Goal: Book appointment/travel/reservation

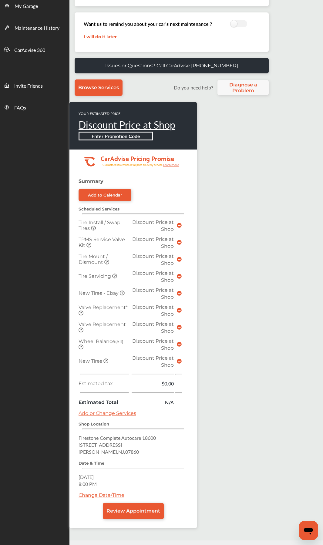
scroll to position [152, 0]
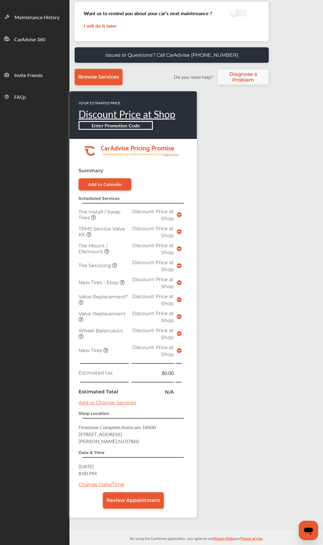
click at [106, 257] on link "Change Date/Time" at bounding box center [102, 485] width 46 height 6
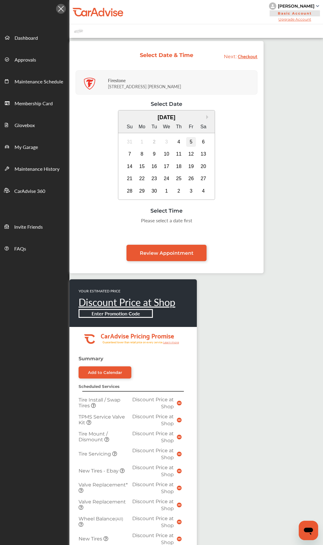
click at [192, 141] on div "5" at bounding box center [191, 142] width 10 height 10
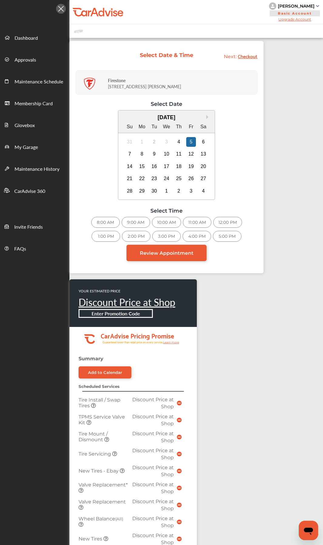
click at [231, 223] on div "12:00 PM" at bounding box center [227, 222] width 29 height 11
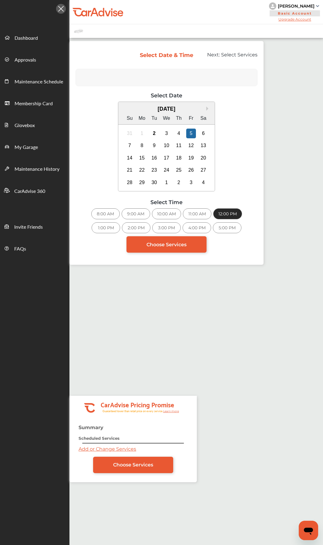
drag, startPoint x: 156, startPoint y: 332, endPoint x: 165, endPoint y: 292, distance: 41.9
click at [160, 257] on div "Select Date & Time Next: Select Services Select Date Next Month September 2025 …" at bounding box center [196, 327] width 254 height 572
click at [27, 148] on span "My Garage" at bounding box center [26, 147] width 23 height 8
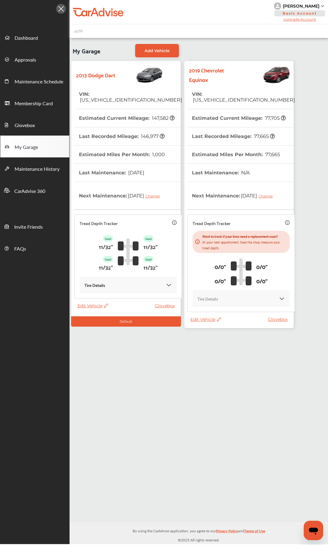
click at [210, 164] on th "Last Maintenance : N/A" at bounding box center [221, 173] width 58 height 18
